Goal: Task Accomplishment & Management: Manage account settings

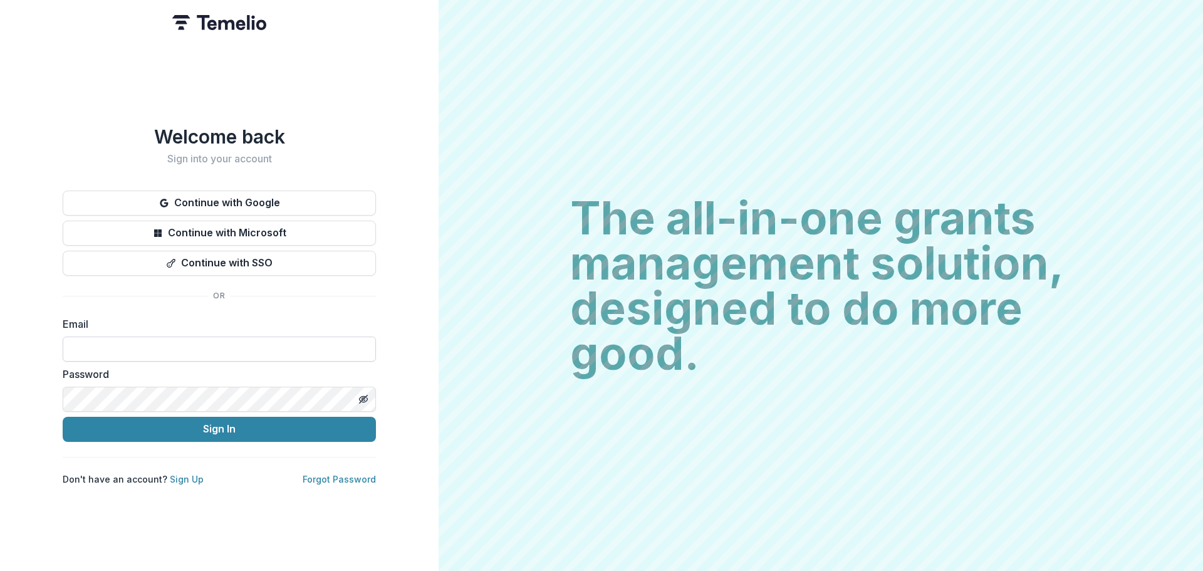
click at [141, 340] on input at bounding box center [219, 349] width 313 height 25
click at [63, 417] on button "Sign In" at bounding box center [219, 429] width 313 height 25
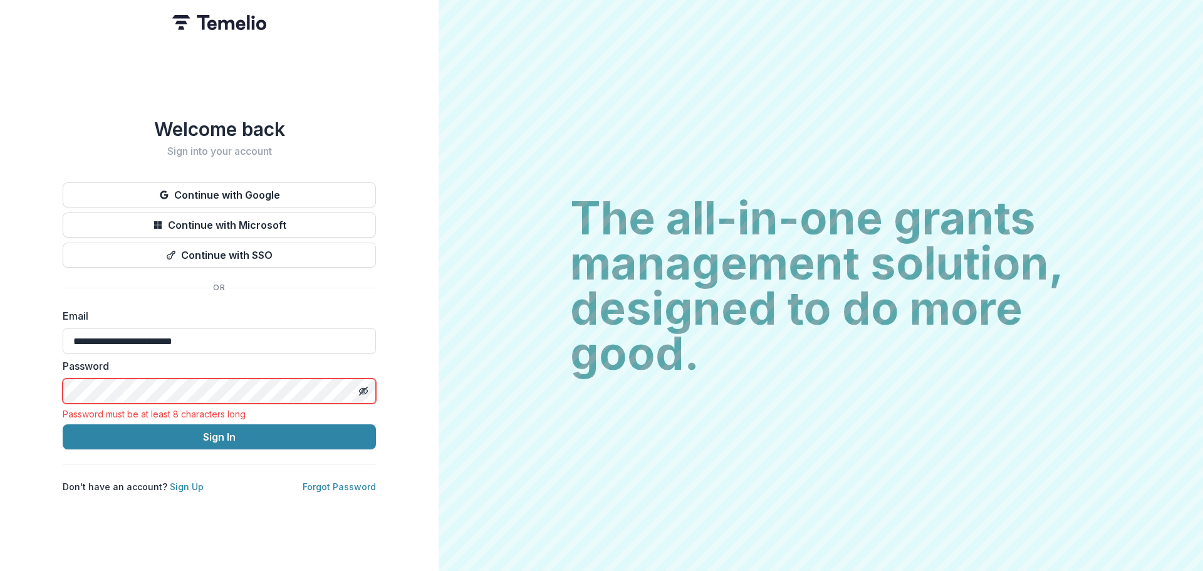
type input "**********"
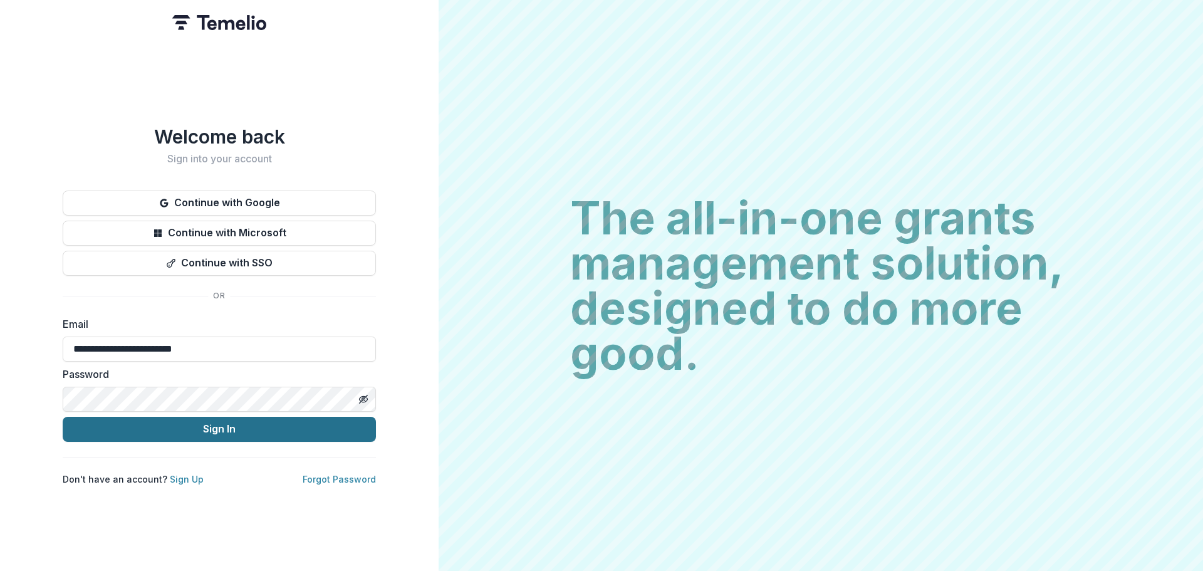
click at [238, 426] on button "Sign In" at bounding box center [219, 429] width 313 height 25
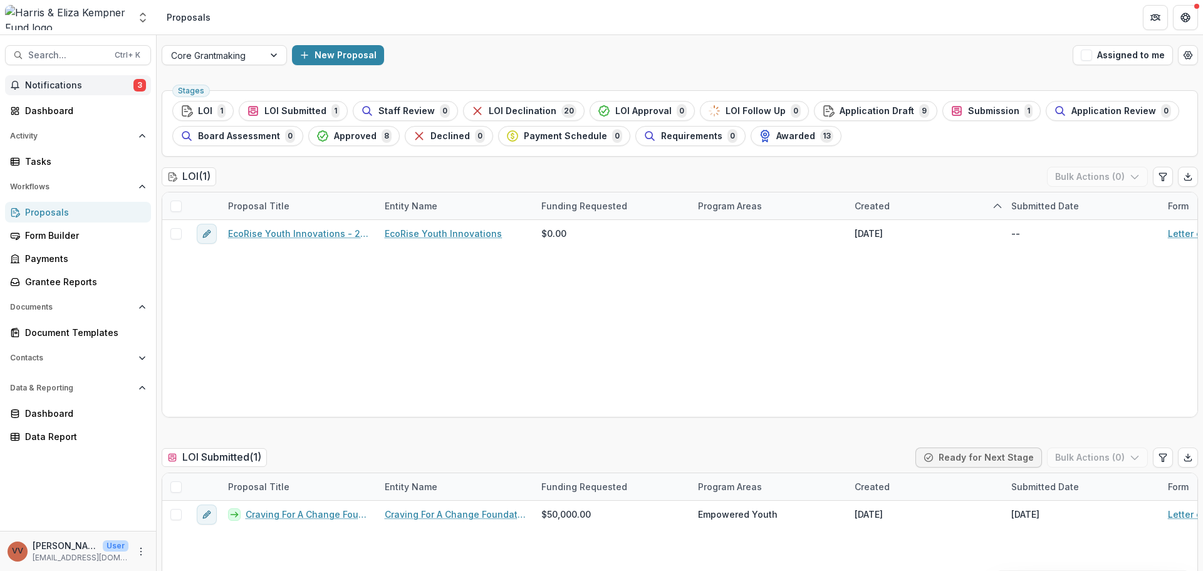
click at [36, 82] on span "Notifications" at bounding box center [79, 85] width 108 height 11
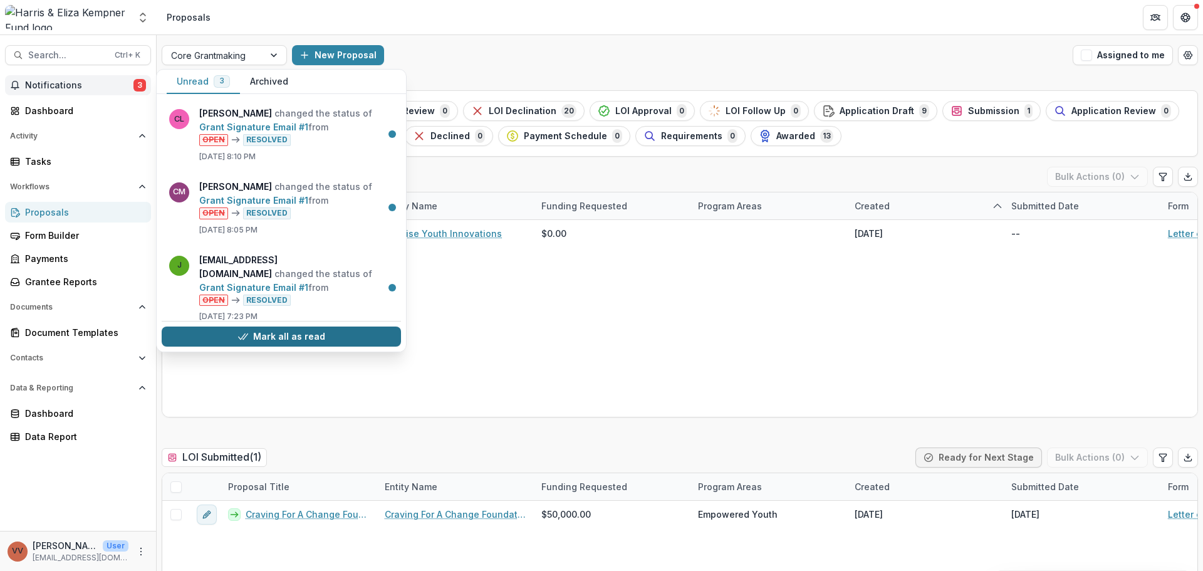
click at [264, 327] on button "Mark all as read" at bounding box center [281, 337] width 239 height 20
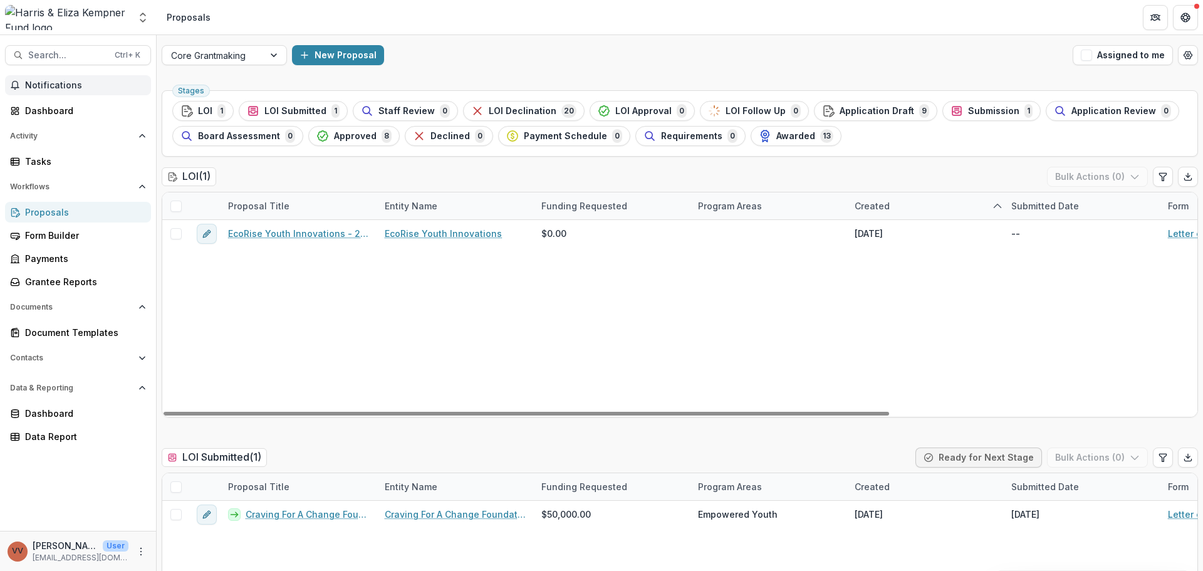
click at [264, 327] on div "EcoRise Youth Innovations - 2025 - Letter of Interest 2025 EcoRise Youth Innova…" at bounding box center [896, 318] width 1469 height 197
click at [70, 162] on div "Tasks" at bounding box center [83, 161] width 116 height 13
